Goal: Transaction & Acquisition: Purchase product/service

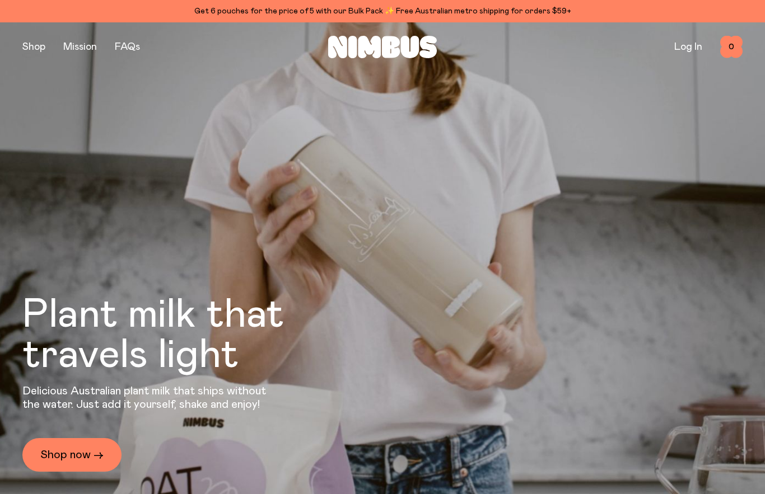
click at [37, 42] on button "button" at bounding box center [33, 47] width 23 height 16
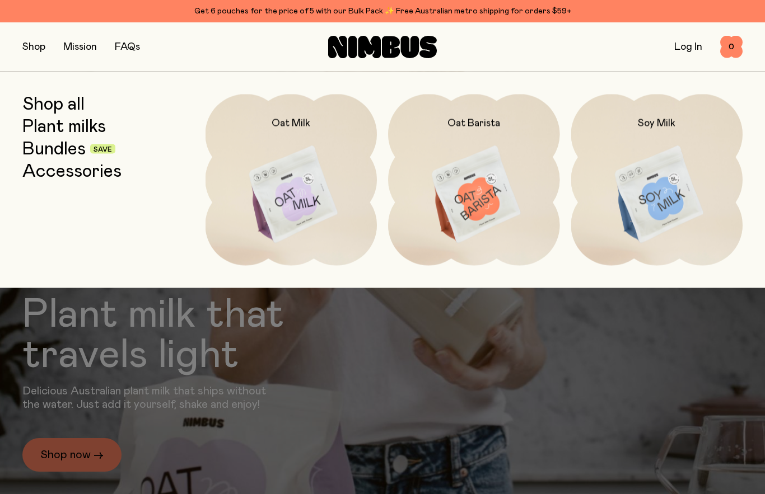
click at [308, 186] on img at bounding box center [292, 195] width 172 height 202
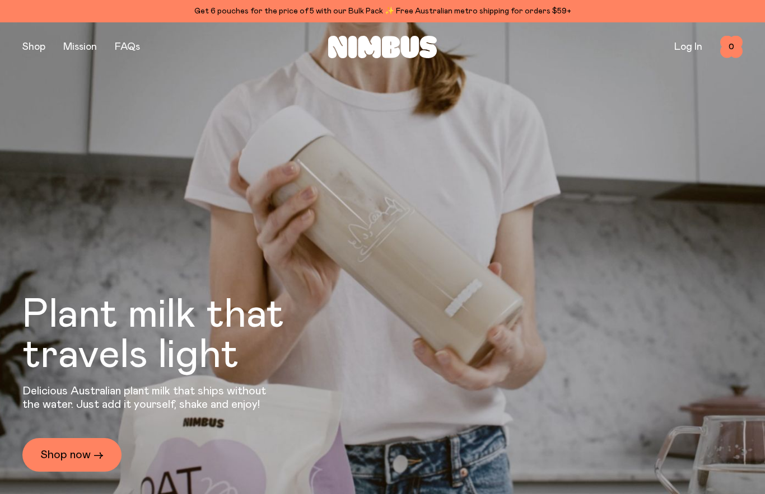
click at [29, 46] on button "button" at bounding box center [33, 47] width 23 height 16
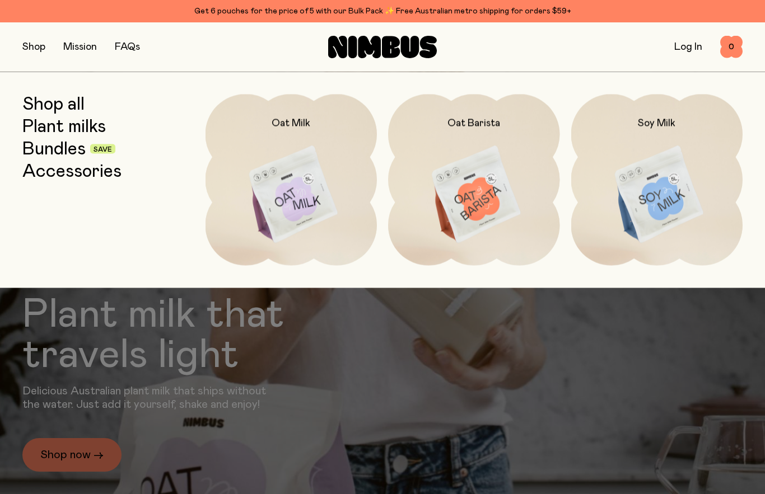
click at [483, 188] on img at bounding box center [474, 195] width 172 height 202
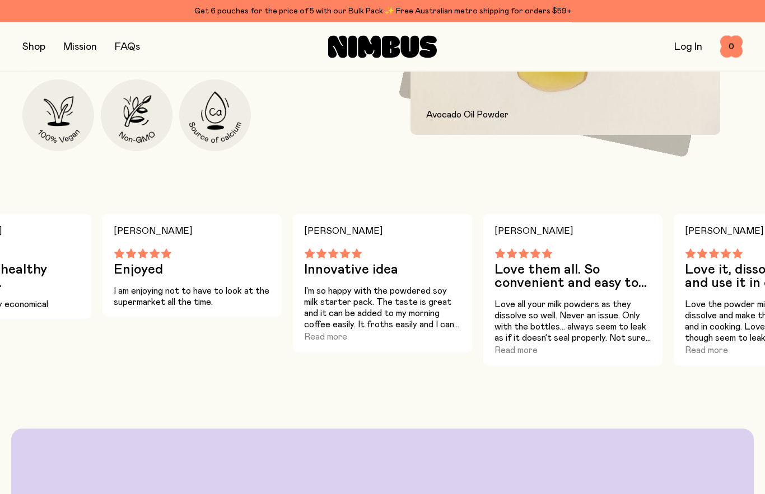
scroll to position [635, 0]
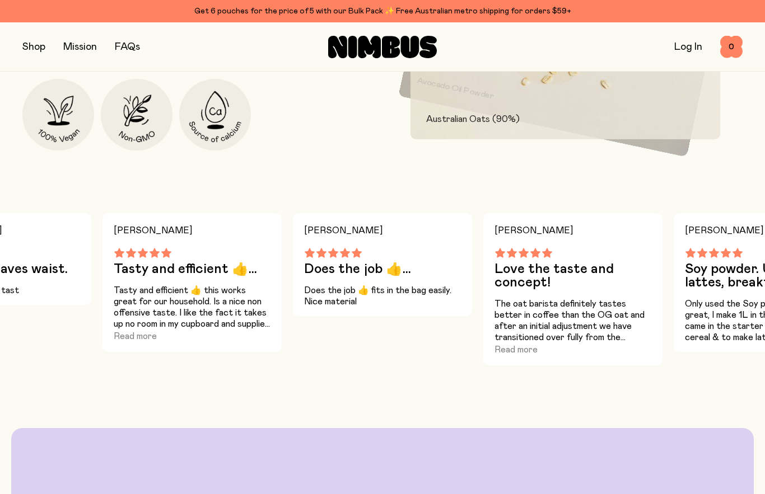
click at [36, 44] on button "button" at bounding box center [33, 47] width 23 height 16
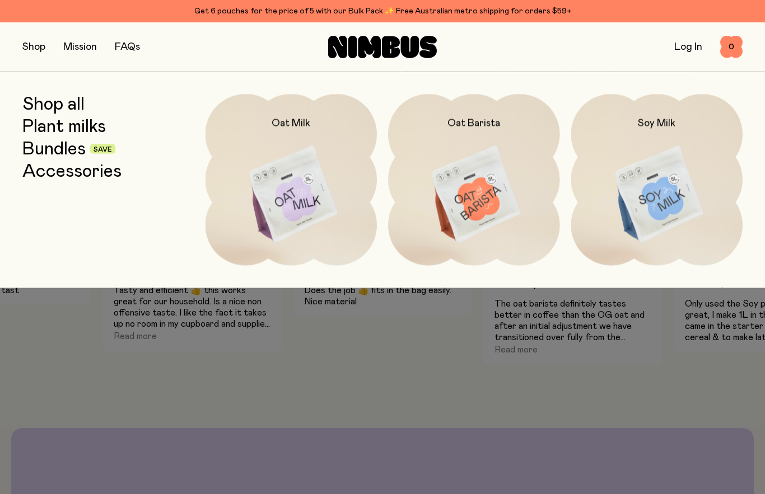
click at [314, 212] on img at bounding box center [292, 195] width 172 height 202
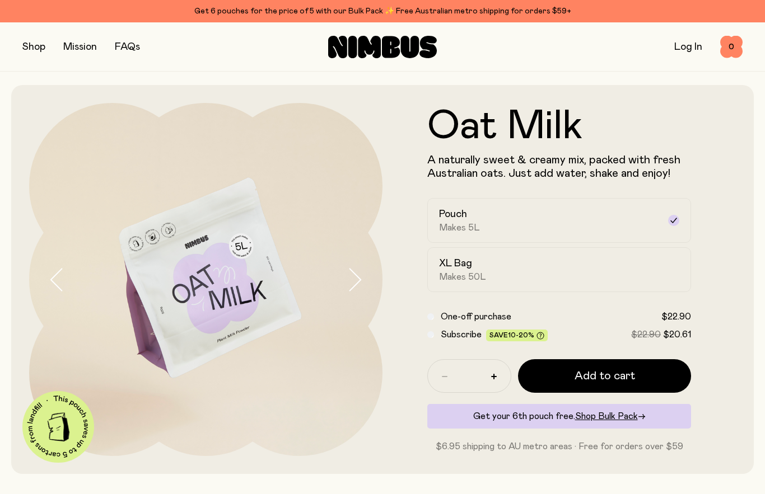
click at [614, 374] on span "Add to cart" at bounding box center [605, 376] width 60 height 16
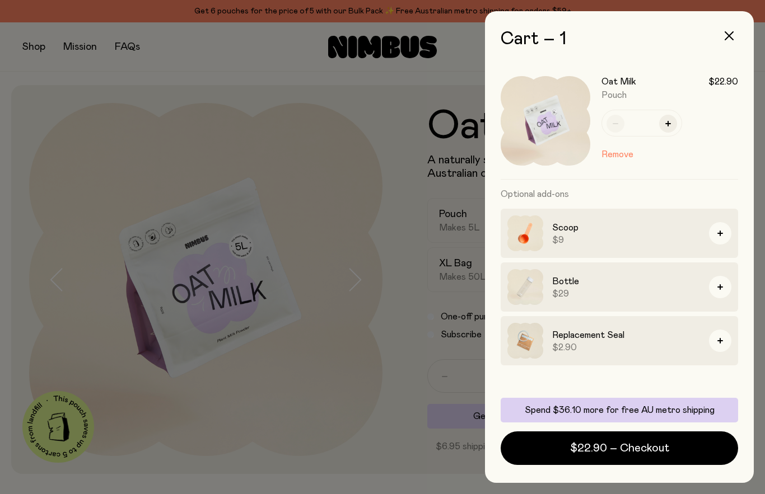
click at [573, 285] on h3 "Bottle" at bounding box center [626, 281] width 148 height 13
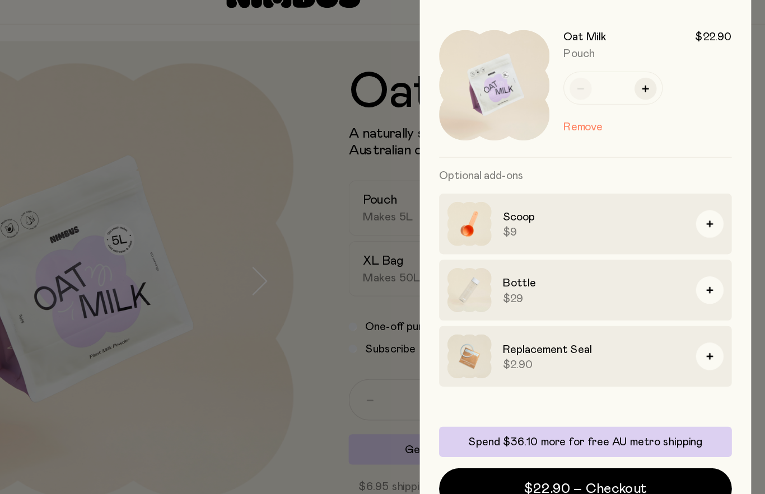
scroll to position [21, 0]
click at [474, 393] on div "Cart – 1 Oat Milk $22.90 Pouch * Remove Optional add-ons Scoop $9 Bottle $29 Re…" at bounding box center [619, 247] width 291 height 494
click at [552, 275] on h3 "Bottle" at bounding box center [626, 281] width 148 height 13
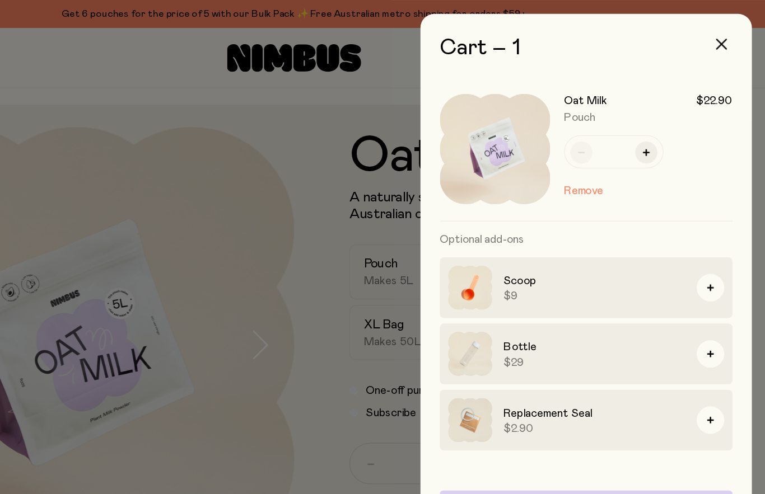
scroll to position [0, 0]
click at [725, 36] on icon "button" at bounding box center [729, 35] width 9 height 9
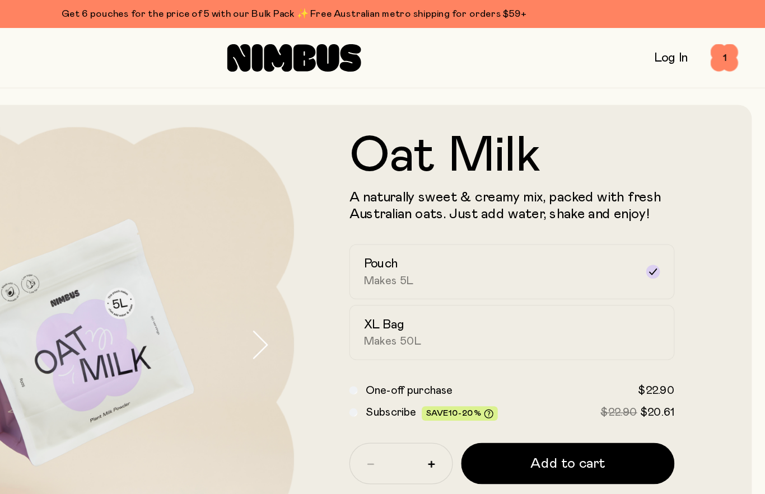
click at [80, 49] on div "Shop Mission FAQs" at bounding box center [142, 47] width 240 height 16
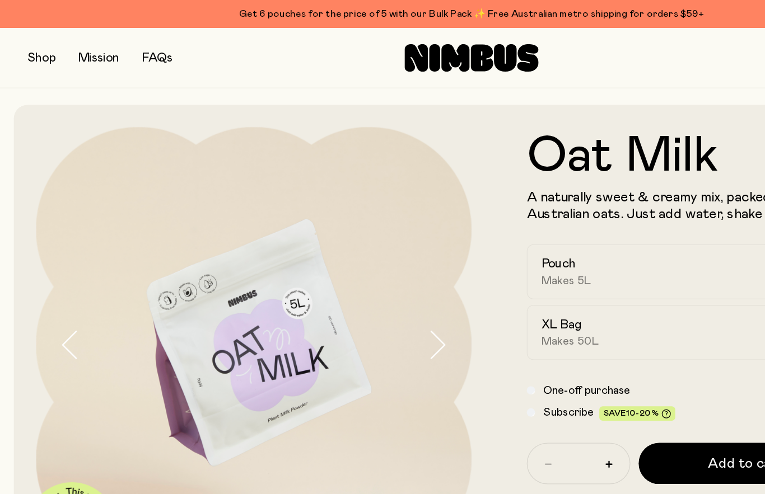
click at [24, 48] on button "button" at bounding box center [33, 47] width 23 height 16
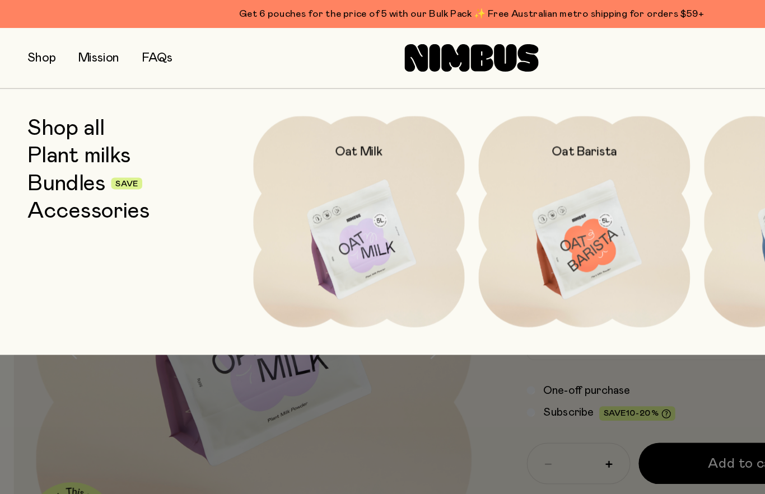
click at [108, 172] on link "Accessories" at bounding box center [71, 171] width 99 height 20
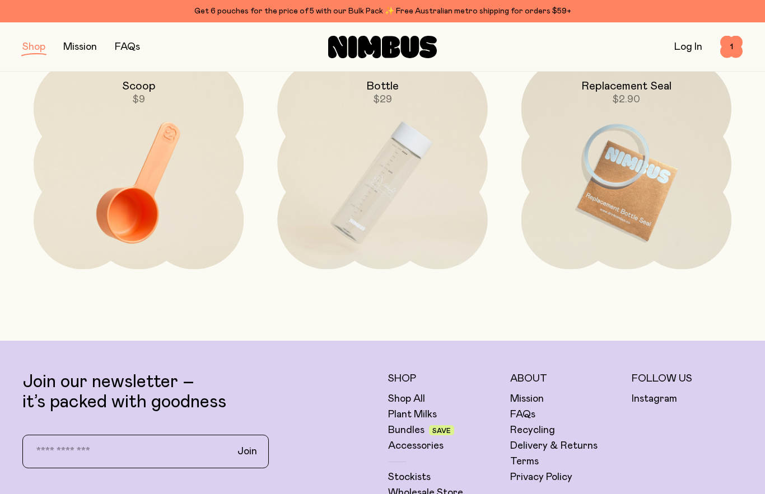
scroll to position [184, 0]
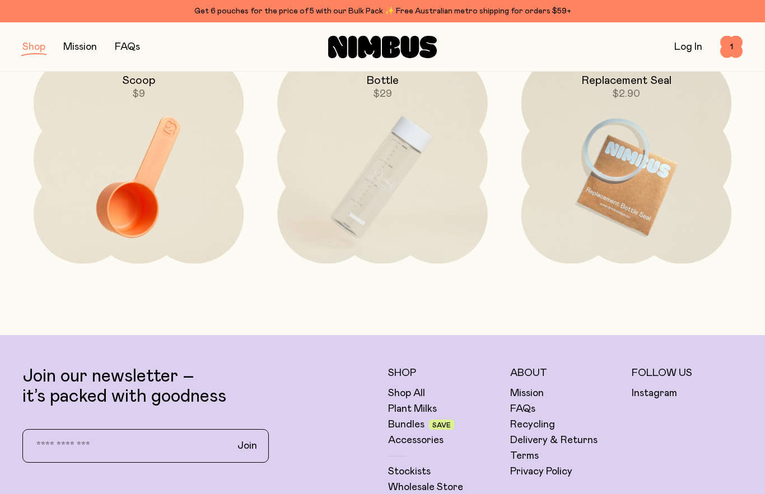
click at [400, 193] on img at bounding box center [382, 177] width 210 height 247
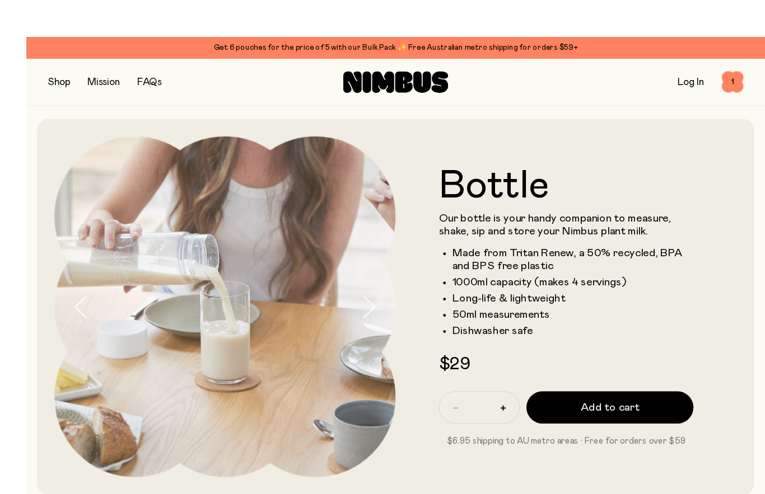
scroll to position [8, 0]
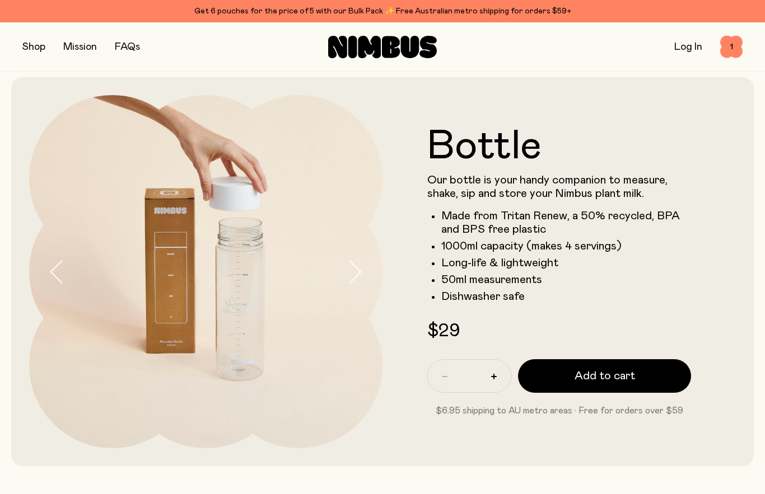
click at [132, 36] on div "Shop Mission FAQs Log In 1 1" at bounding box center [382, 46] width 720 height 49
click at [123, 42] on link "FAQs" at bounding box center [127, 47] width 25 height 10
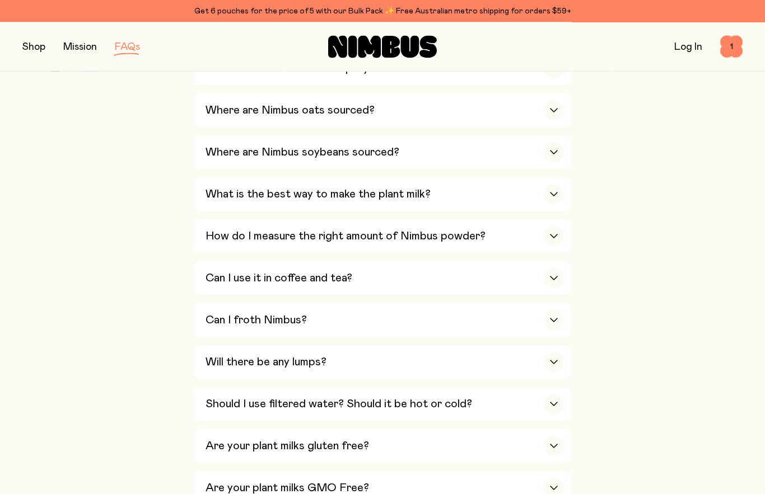
scroll to position [327, 0]
click at [554, 226] on div "button" at bounding box center [554, 236] width 20 height 20
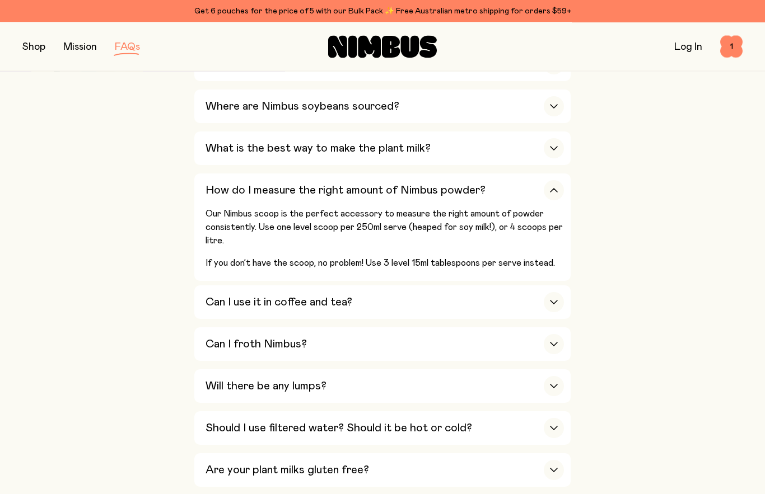
scroll to position [373, 0]
click at [544, 334] on div "button" at bounding box center [554, 344] width 20 height 20
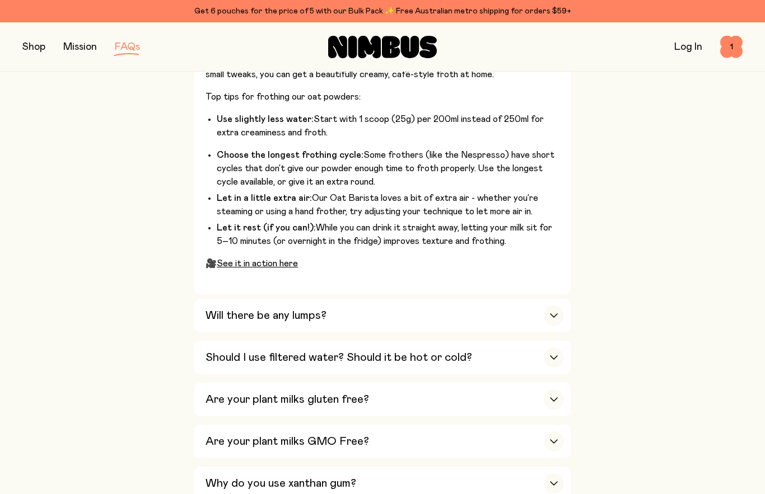
scroll to position [736, 0]
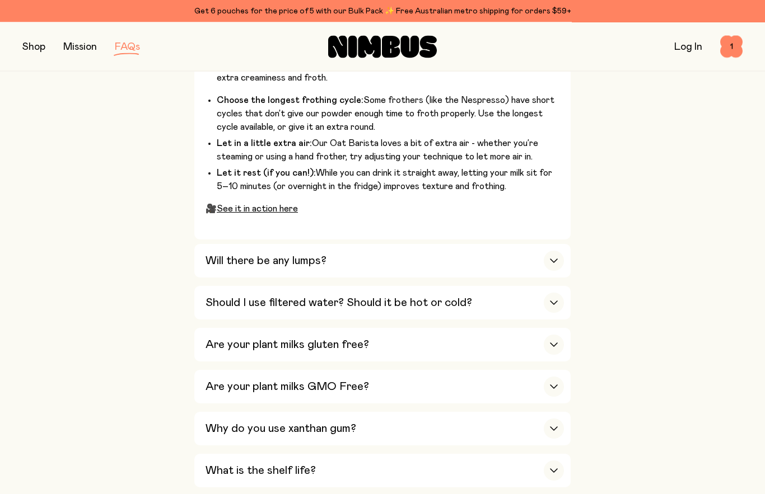
click at [530, 245] on div "Will there be any lumps?" at bounding box center [385, 262] width 358 height 34
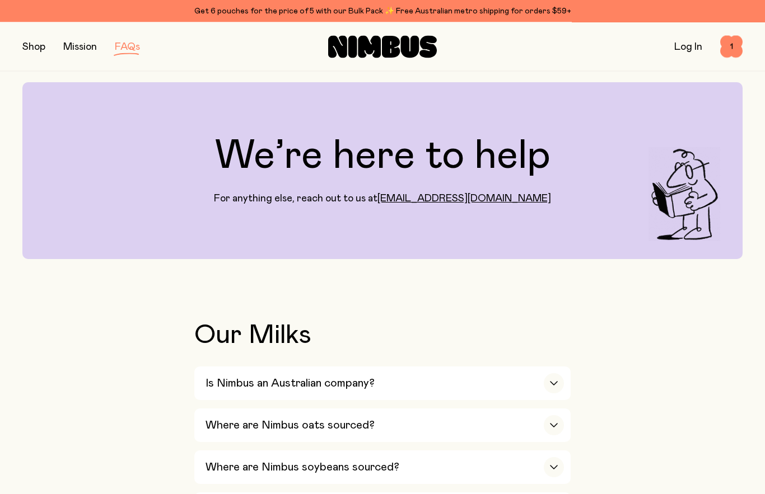
scroll to position [0, 0]
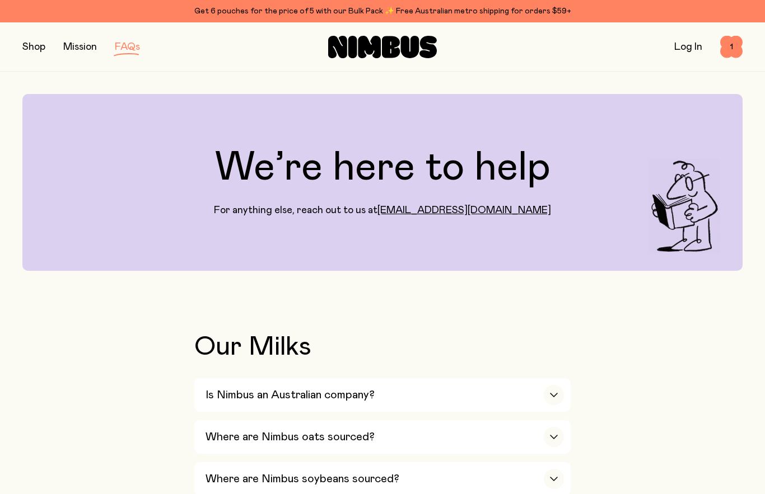
click at [734, 54] on span "1" at bounding box center [731, 47] width 22 height 22
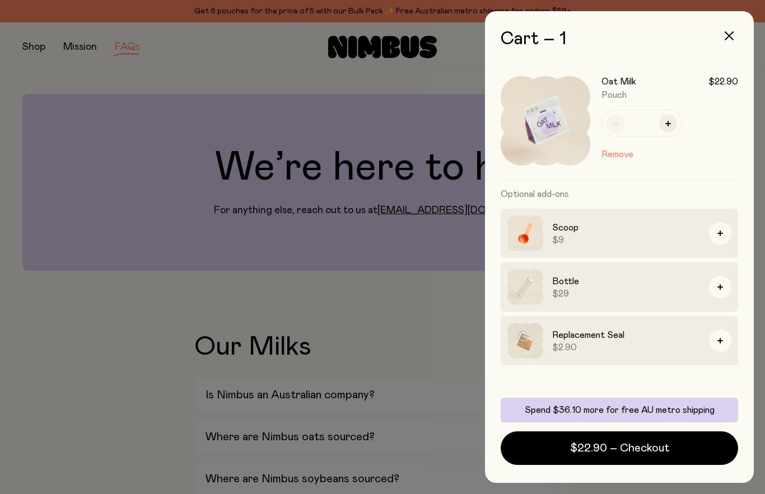
click at [390, 426] on div at bounding box center [382, 247] width 765 height 494
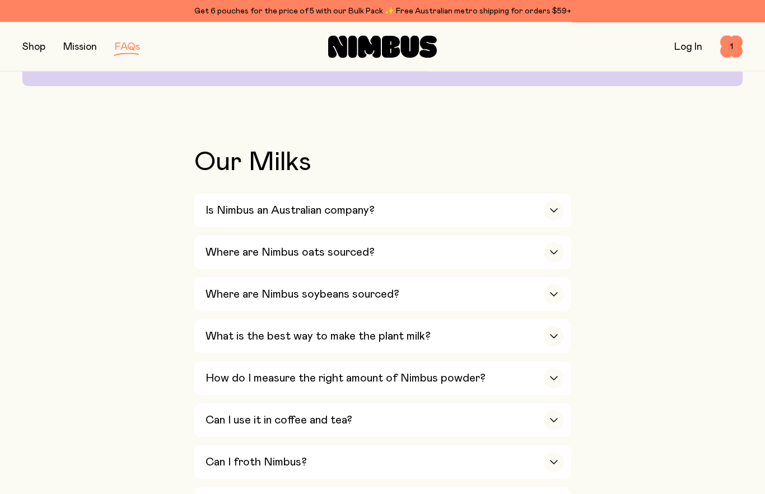
click at [454, 372] on h3 "How do I measure the right amount of Nimbus powder?" at bounding box center [346, 378] width 280 height 13
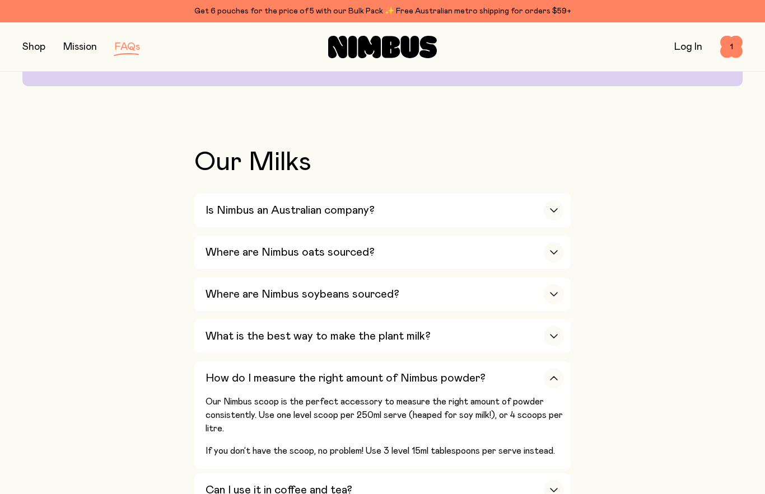
click at [478, 425] on div "Our Nimbus scoop is the perfect accessory to measure the right amount of powder…" at bounding box center [385, 432] width 358 height 74
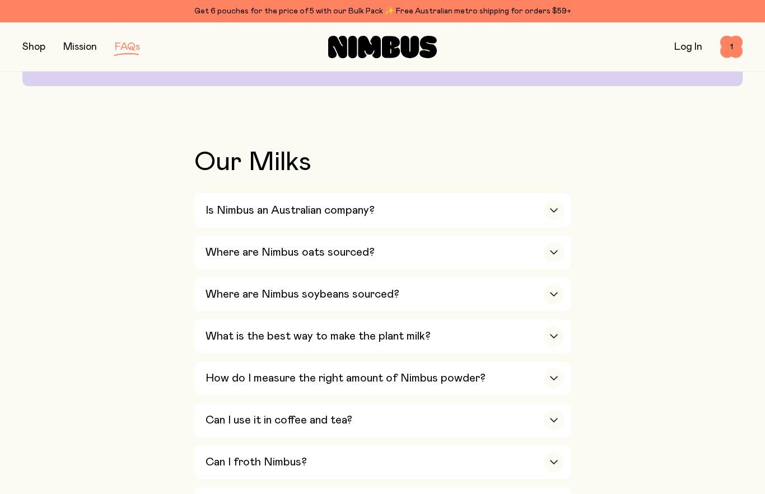
click at [556, 368] on div "button" at bounding box center [554, 378] width 20 height 20
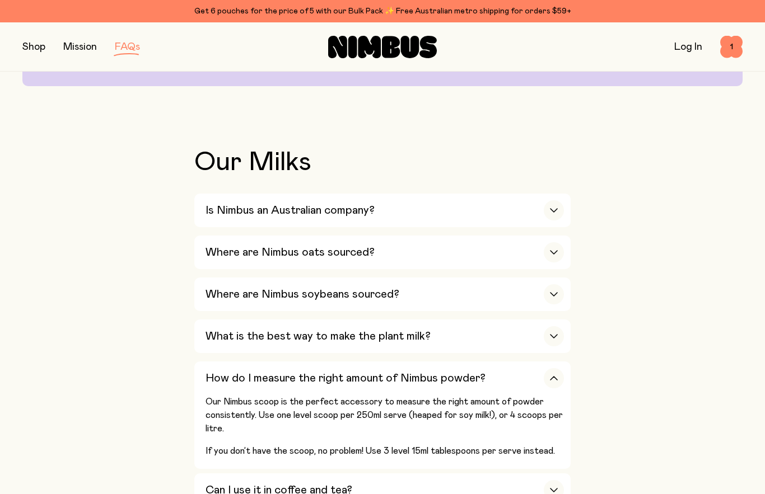
click at [730, 50] on span "1" at bounding box center [731, 47] width 22 height 22
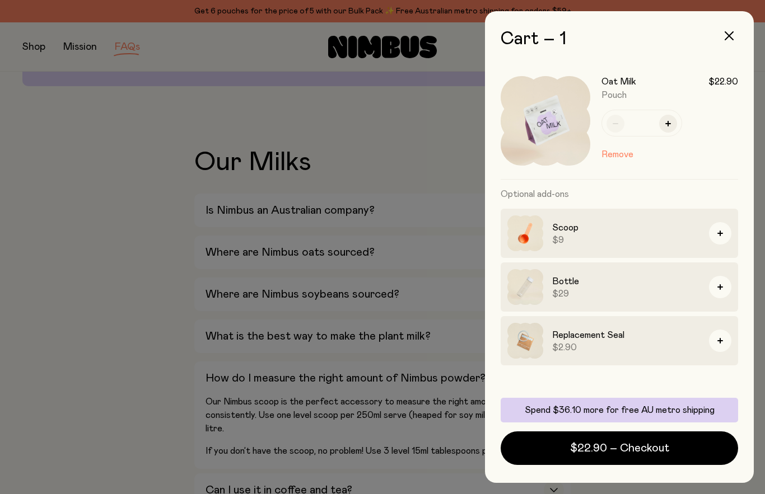
scroll to position [0, 0]
click at [637, 456] on span "$22.90 – Checkout" at bounding box center [619, 449] width 99 height 16
